Goal: Complete application form

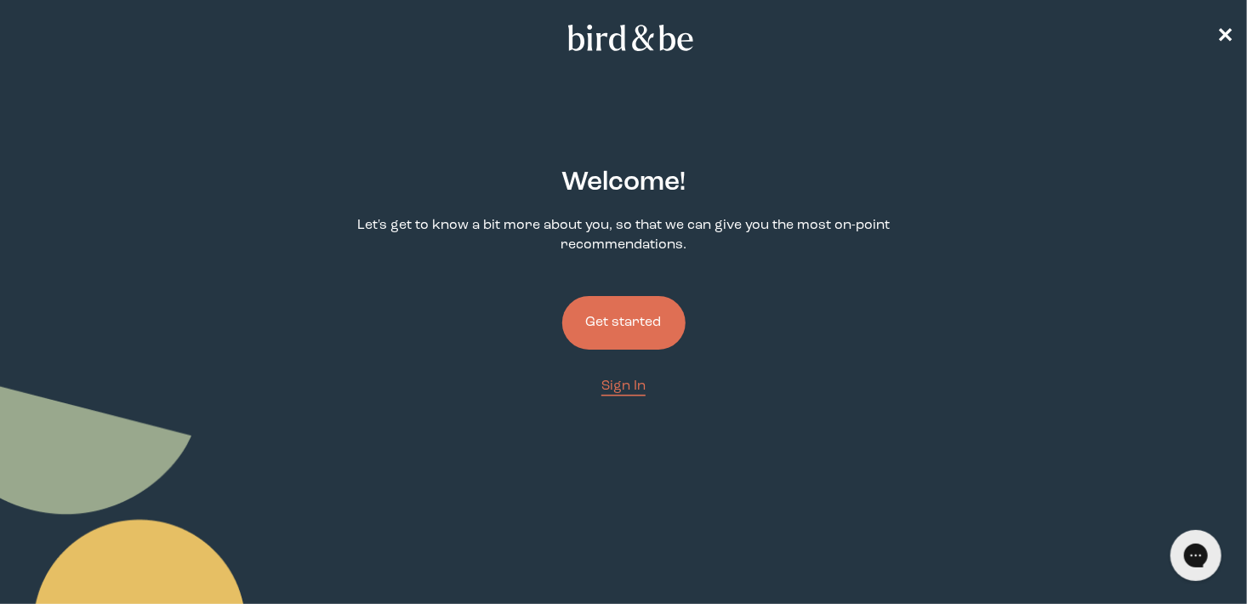
click at [617, 312] on button "Get started" at bounding box center [623, 323] width 123 height 54
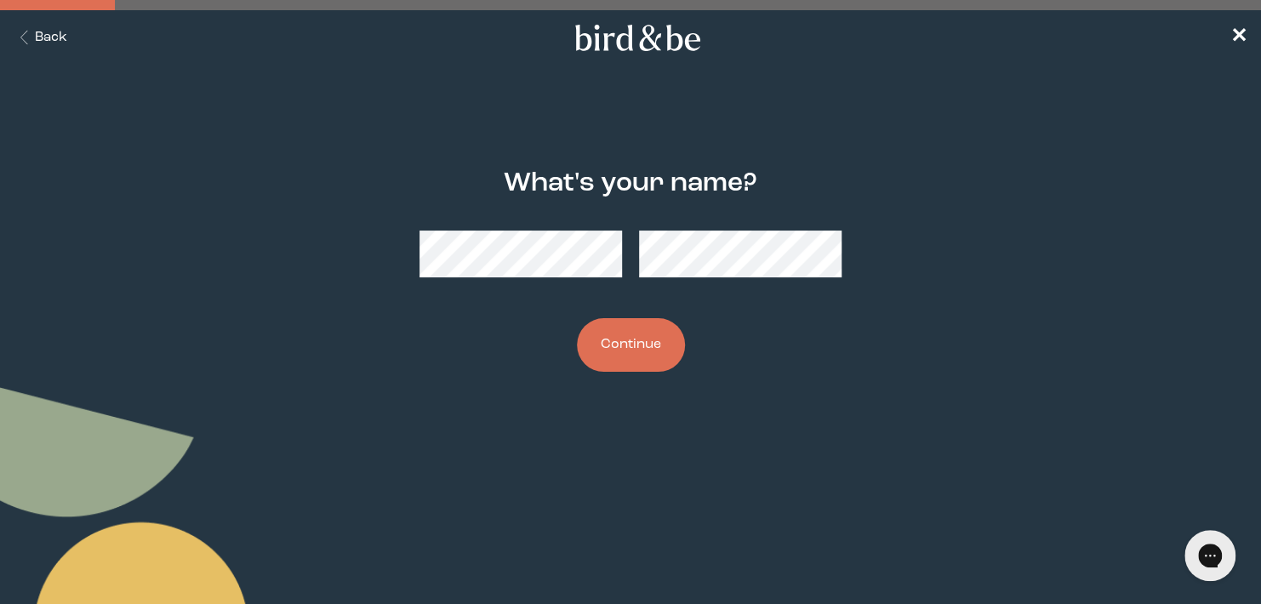
click at [631, 339] on button "Continue" at bounding box center [631, 345] width 108 height 54
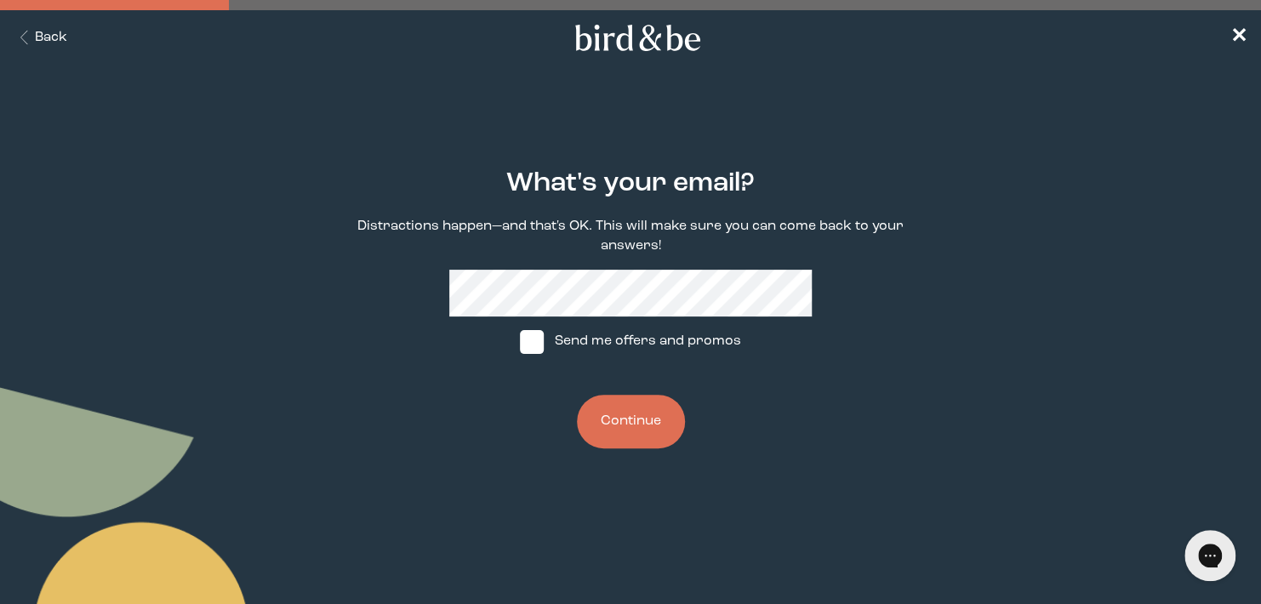
click at [536, 346] on span at bounding box center [532, 342] width 24 height 24
click at [520, 342] on input "Send me offers and promos" at bounding box center [519, 341] width 1 height 1
checkbox input "true"
click at [623, 421] on button "Continue" at bounding box center [631, 422] width 108 height 54
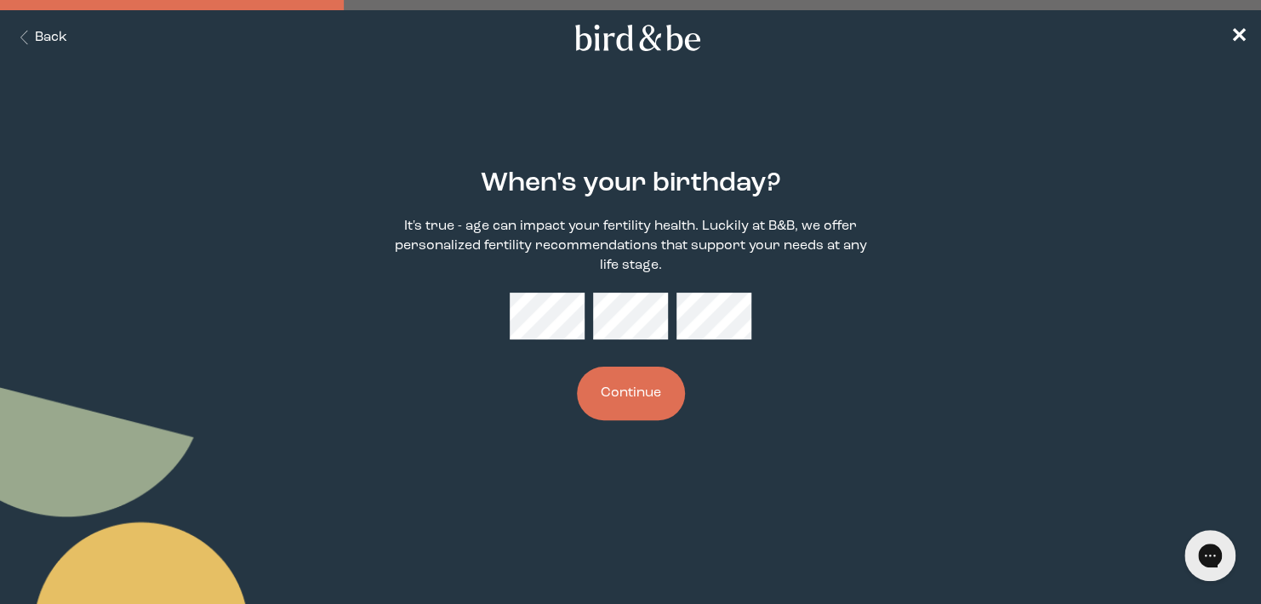
click at [625, 394] on button "Continue" at bounding box center [631, 394] width 108 height 54
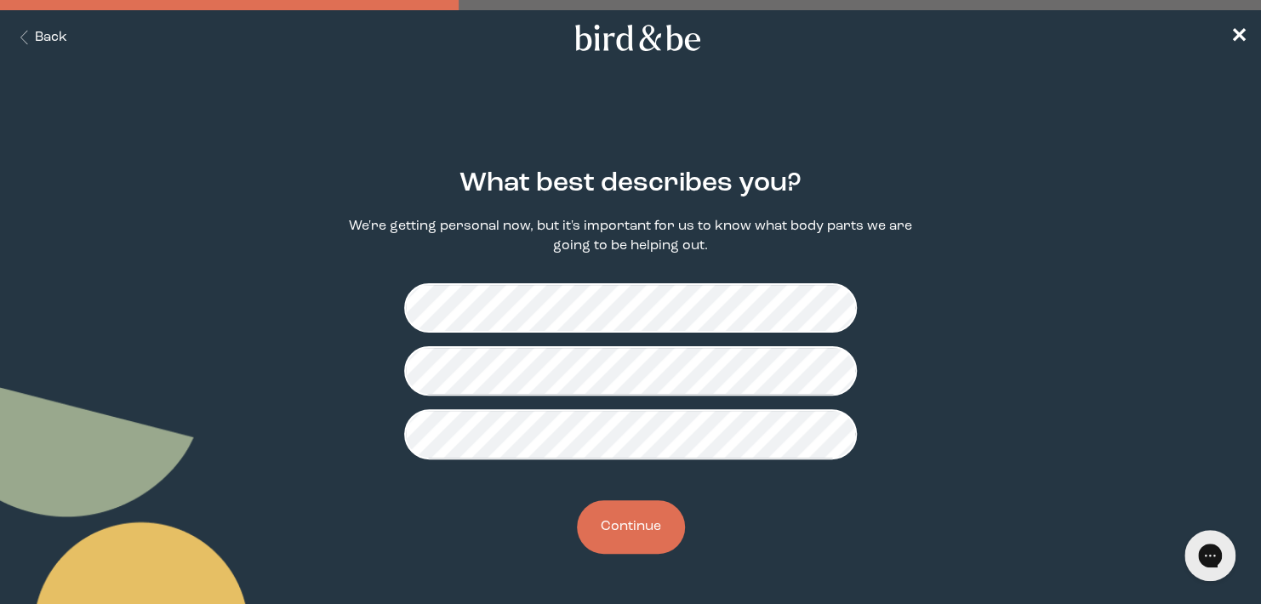
click at [653, 531] on button "Continue" at bounding box center [631, 527] width 108 height 54
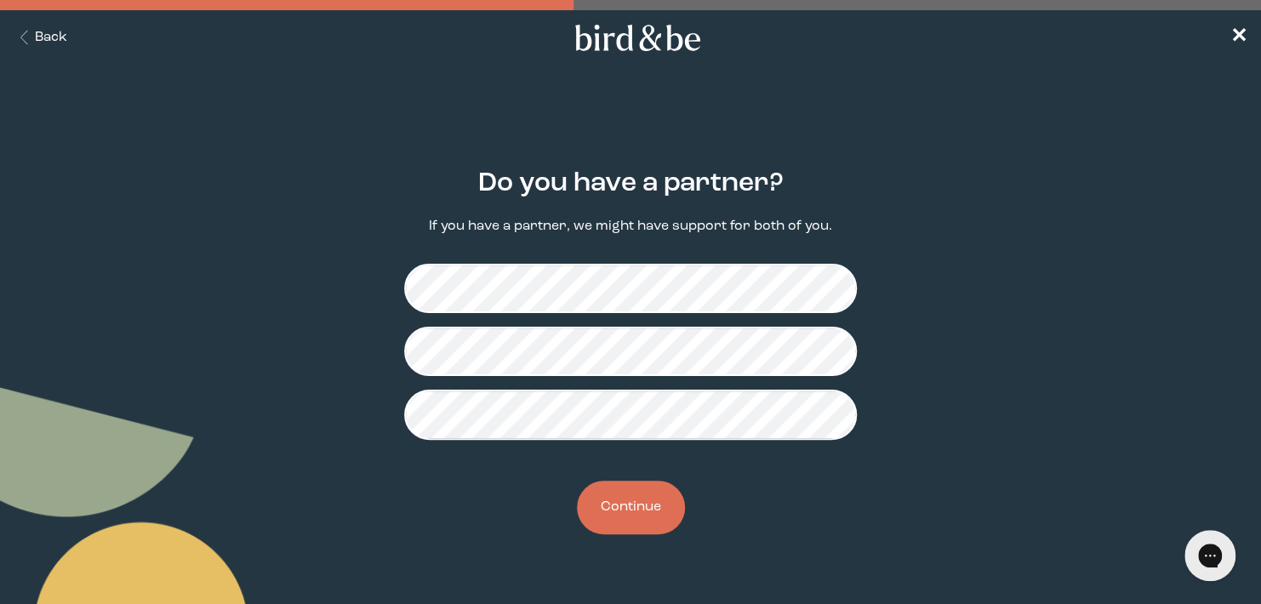
click at [638, 512] on button "Continue" at bounding box center [631, 508] width 108 height 54
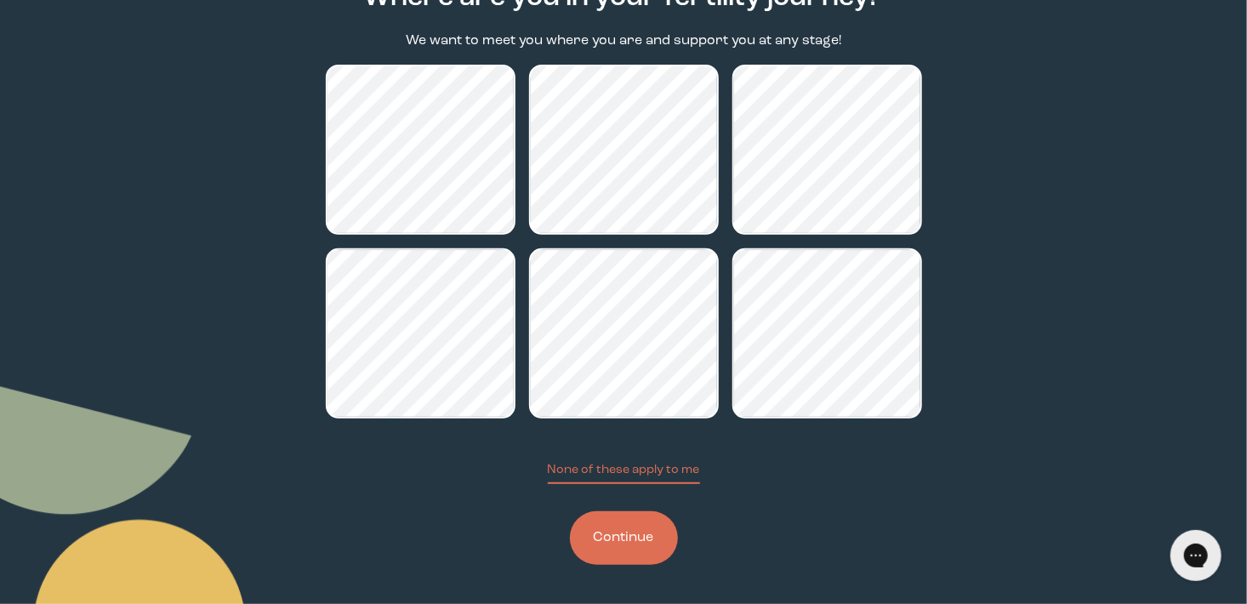
scroll to position [187, 0]
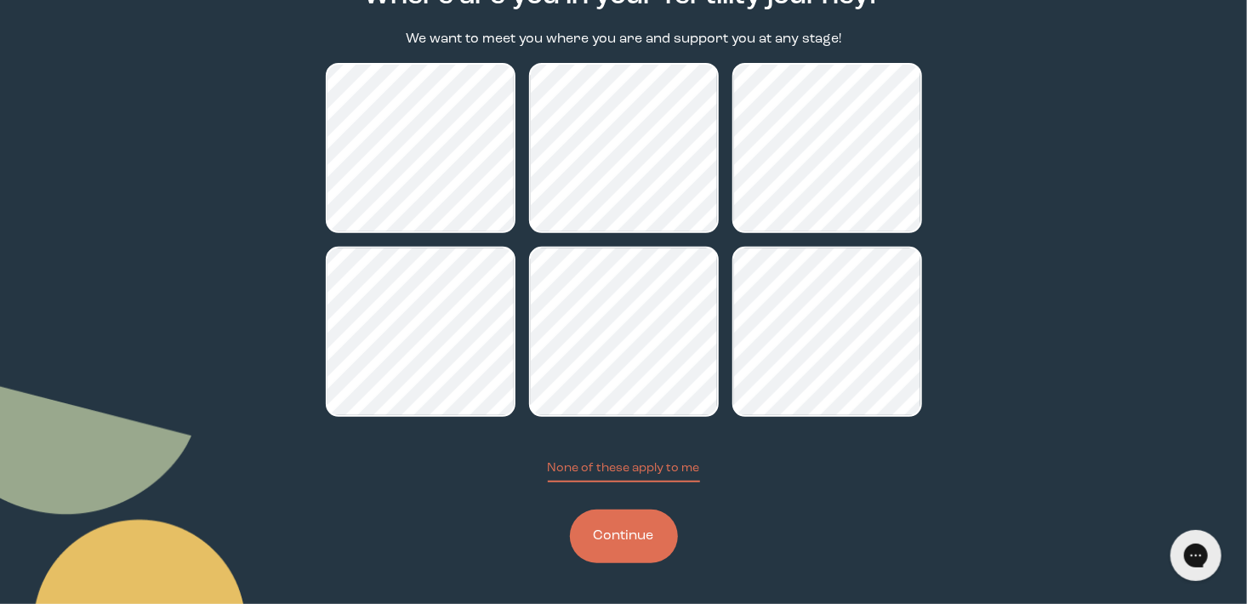
click at [644, 533] on button "Continue" at bounding box center [624, 537] width 108 height 54
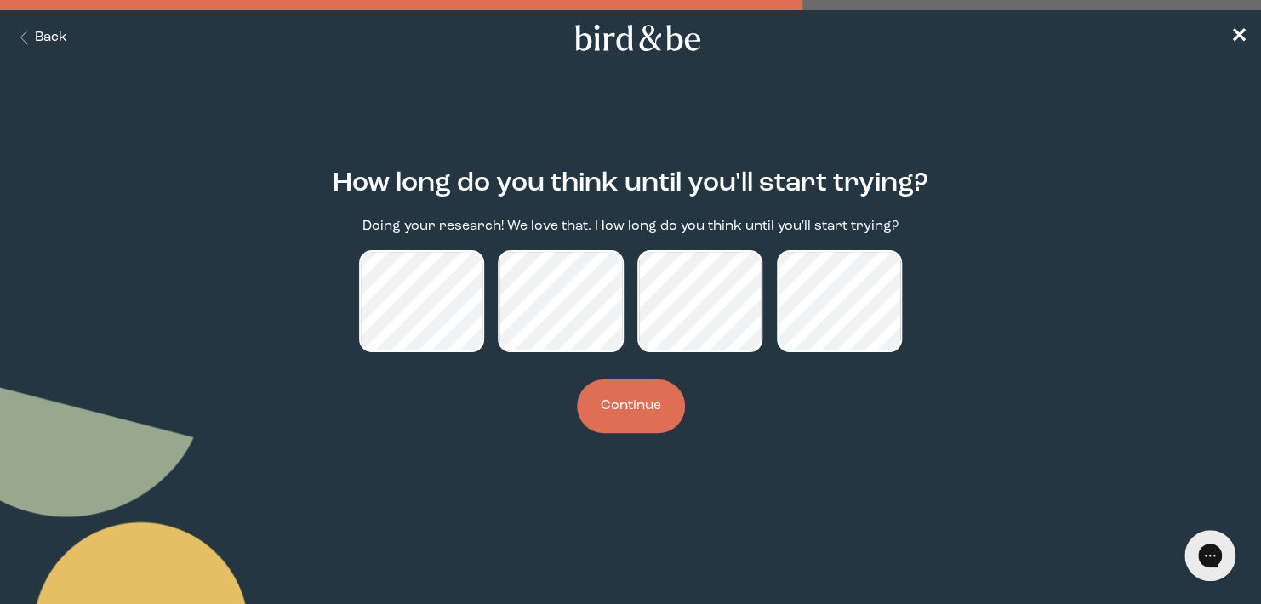
click at [651, 414] on button "Continue" at bounding box center [631, 406] width 108 height 54
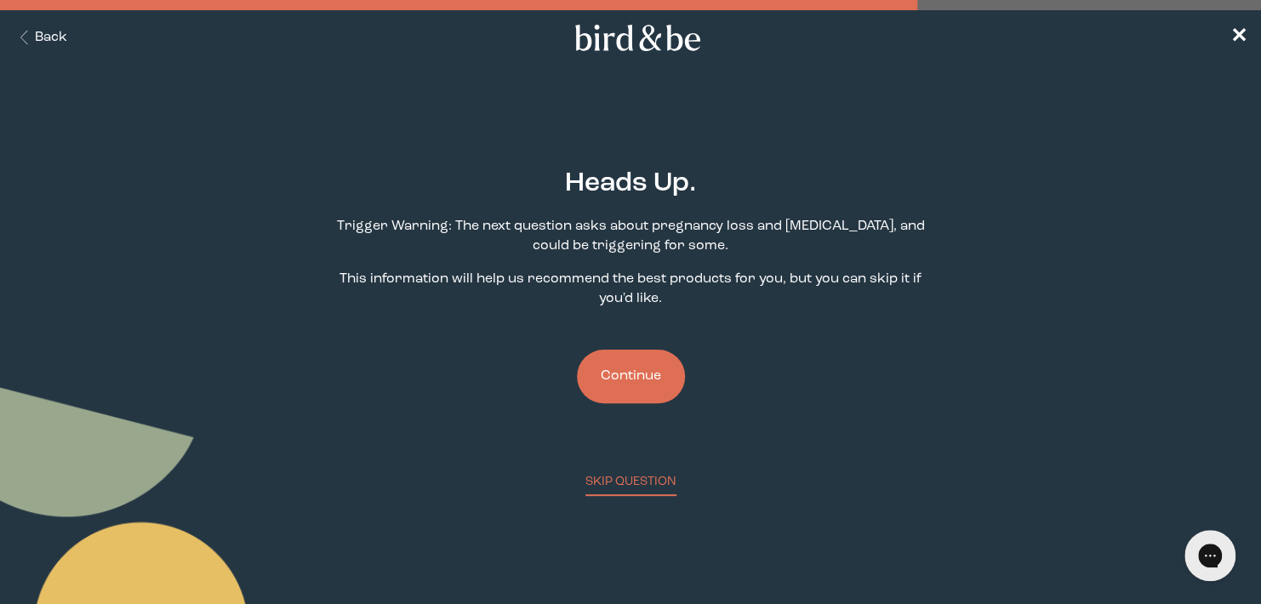
click at [629, 390] on button "Continue" at bounding box center [631, 377] width 108 height 54
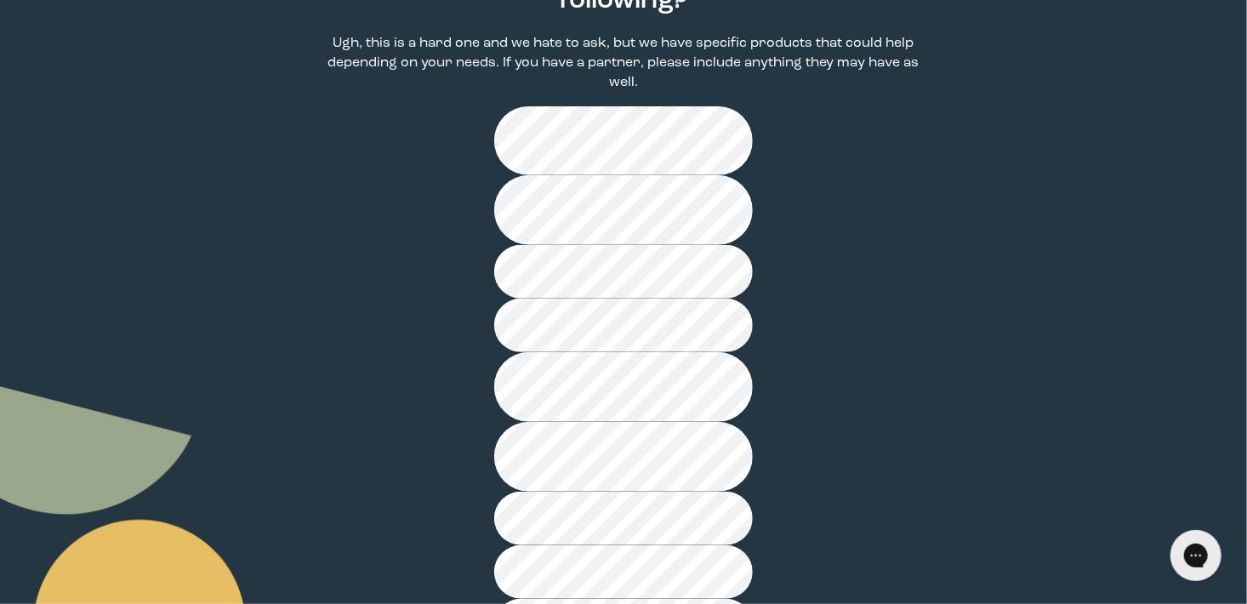
scroll to position [228, 0]
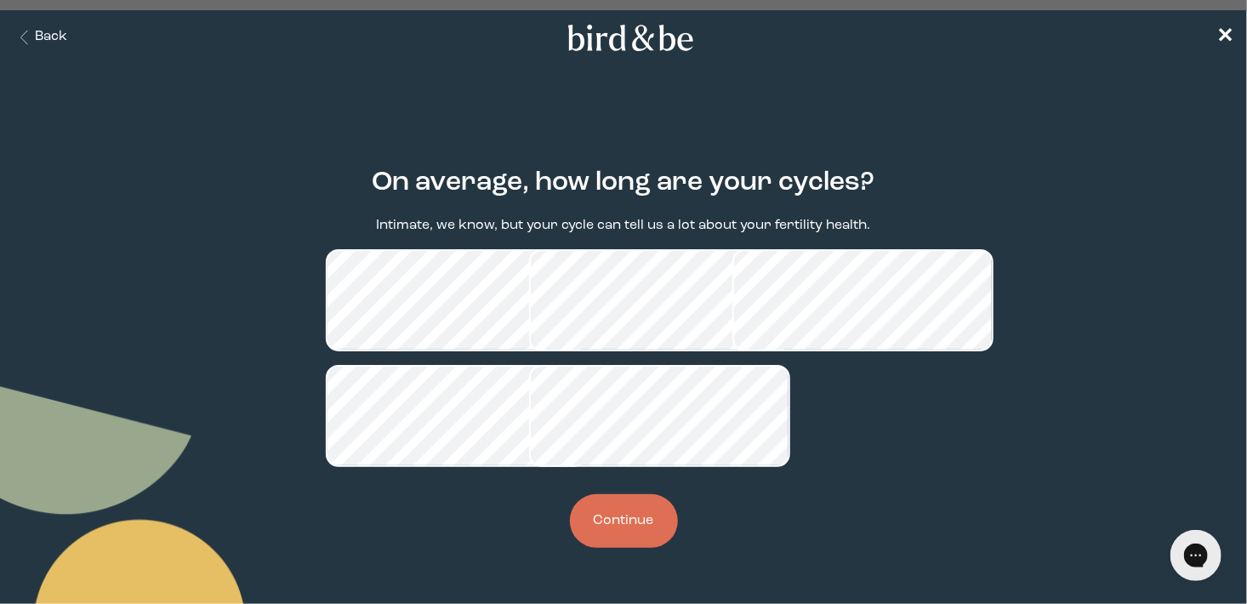
scroll to position [100, 0]
click at [623, 530] on button "Continue" at bounding box center [624, 521] width 108 height 54
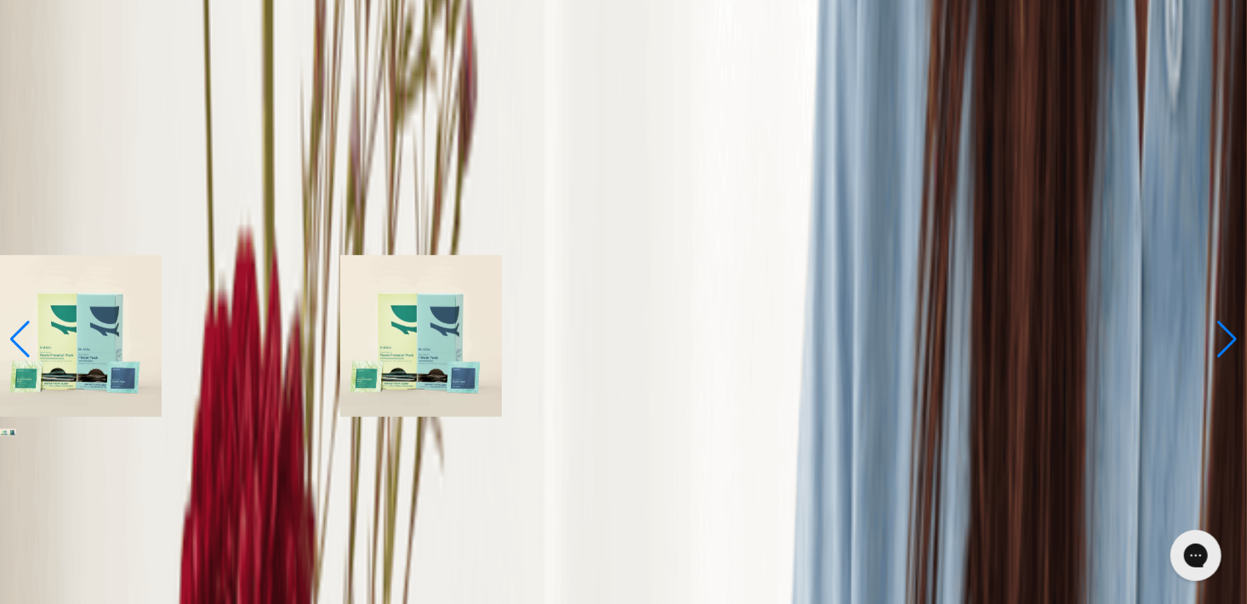
scroll to position [255, 0]
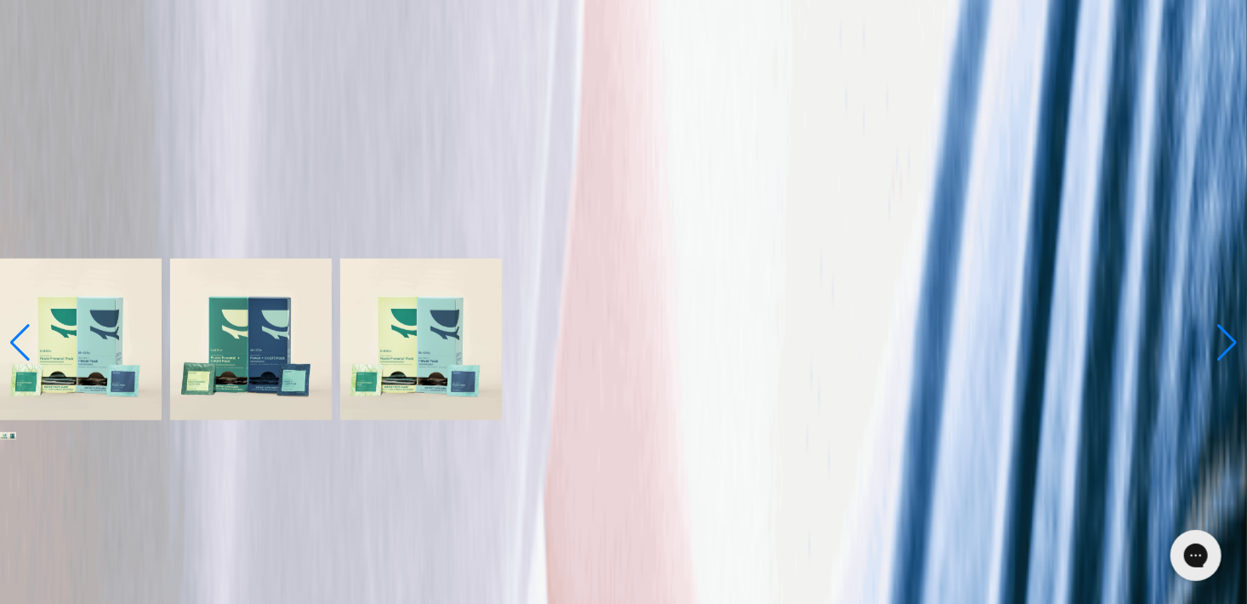
click at [137, 255] on span "Learn More About it" at bounding box center [68, 249] width 137 height 14
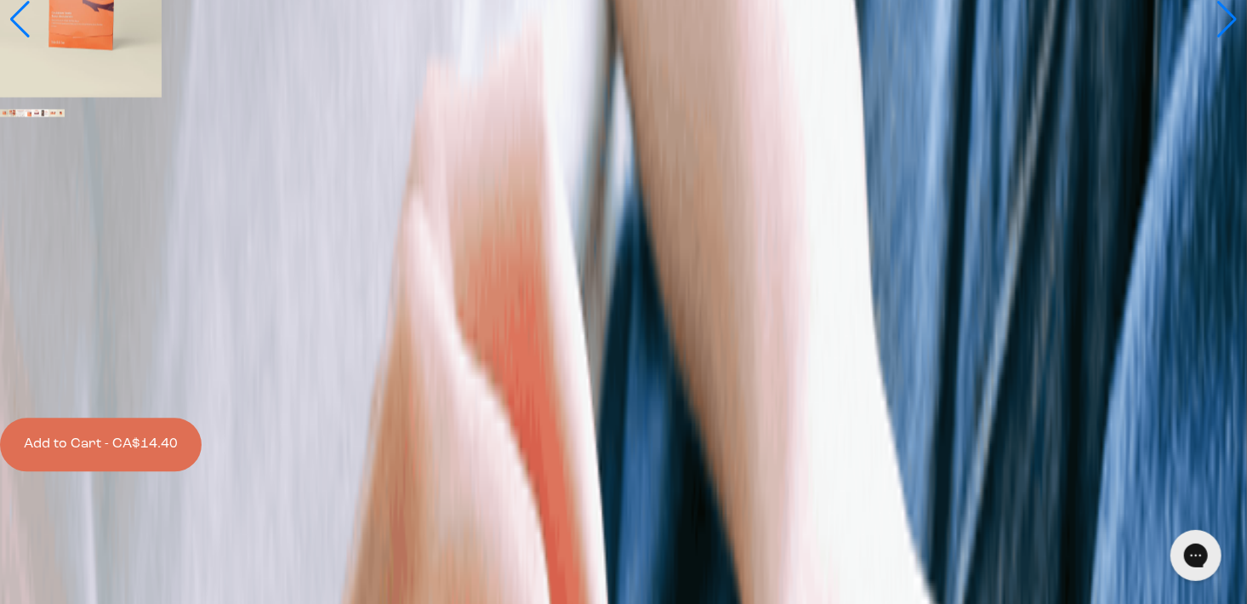
scroll to position [0, 0]
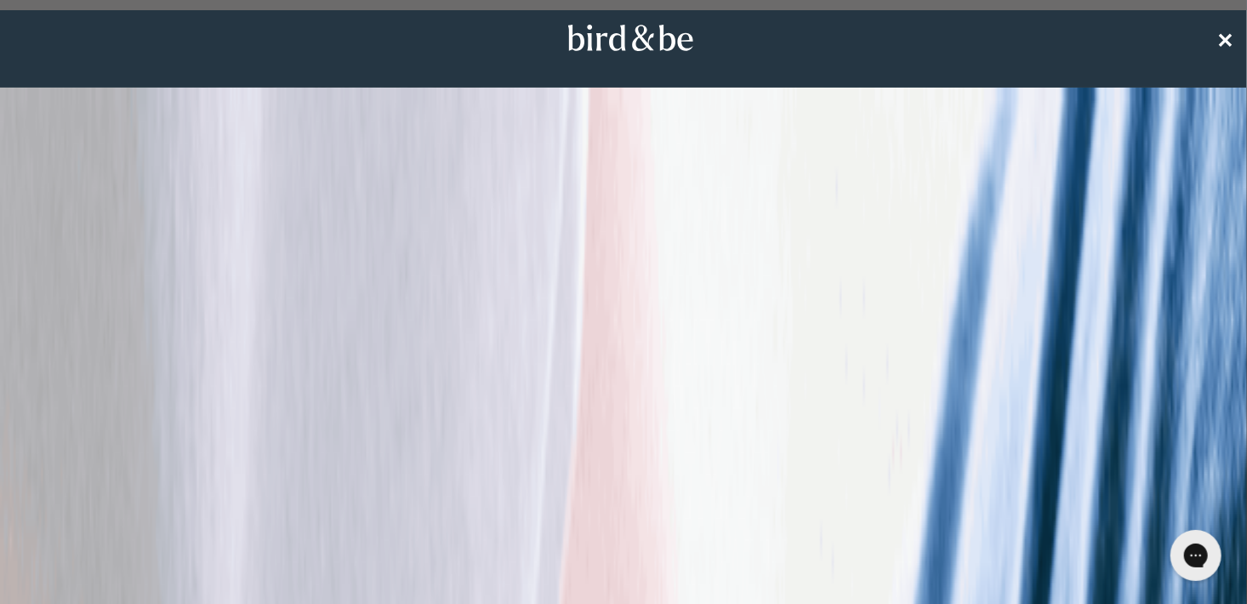
click at [1220, 36] on span "✕" at bounding box center [1225, 38] width 17 height 20
